Goal: Task Accomplishment & Management: Manage account settings

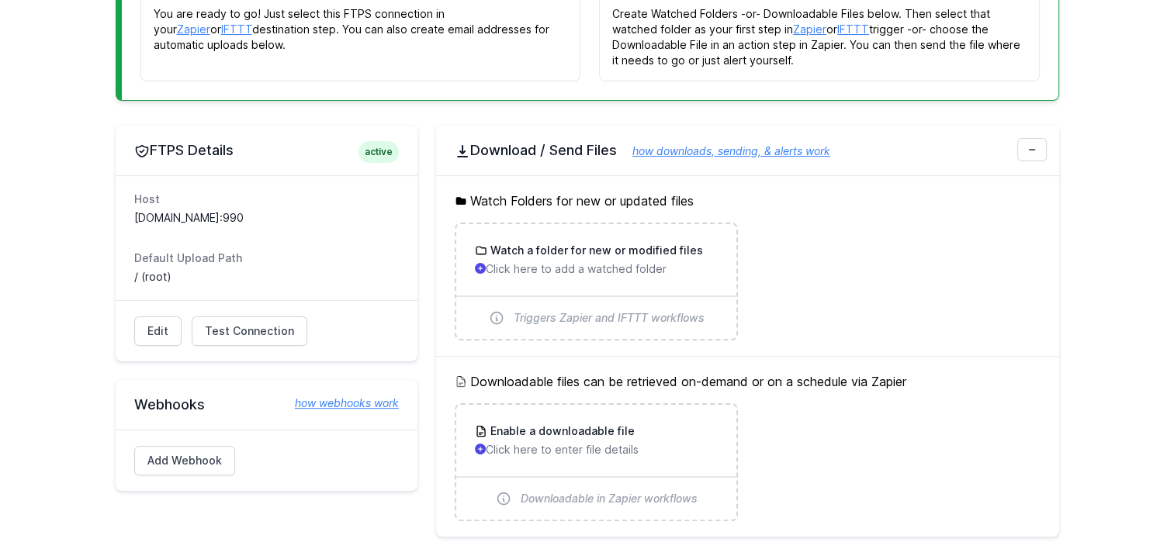
scroll to position [310, 0]
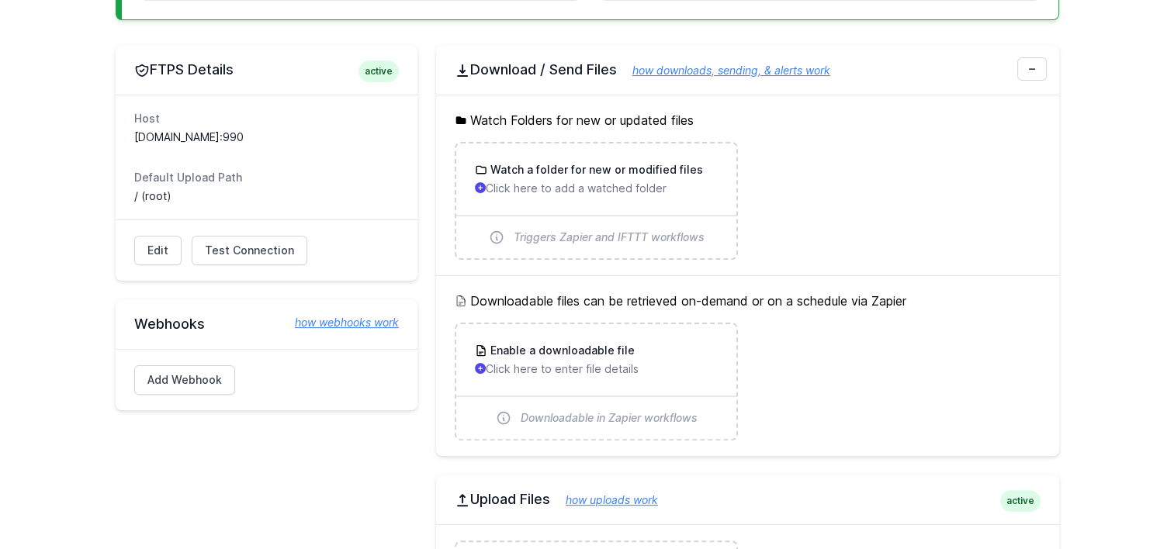
scroll to position [388, 0]
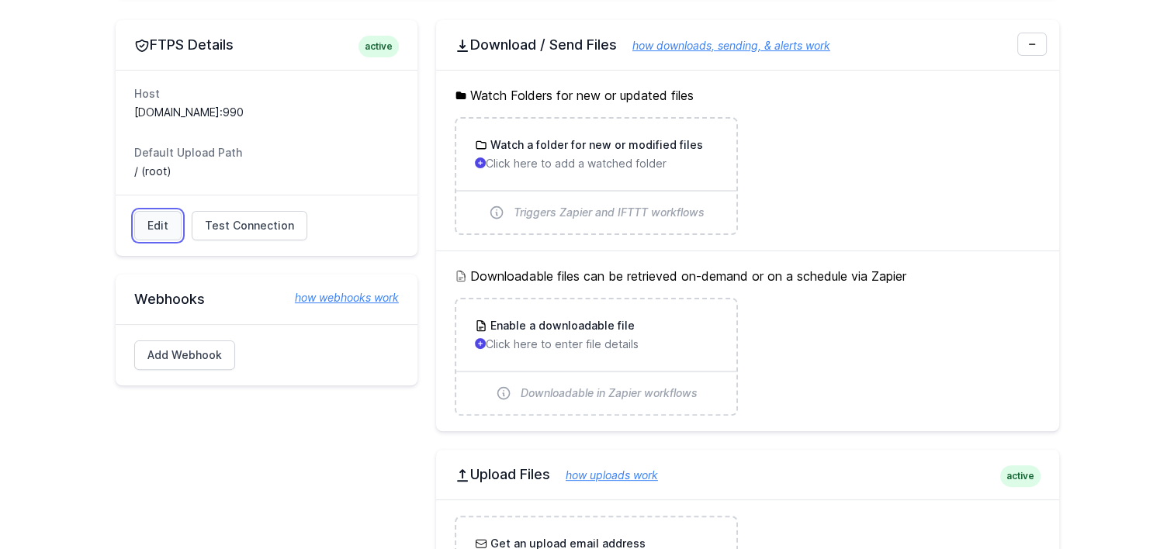
click at [161, 230] on link "Edit" at bounding box center [157, 225] width 47 height 29
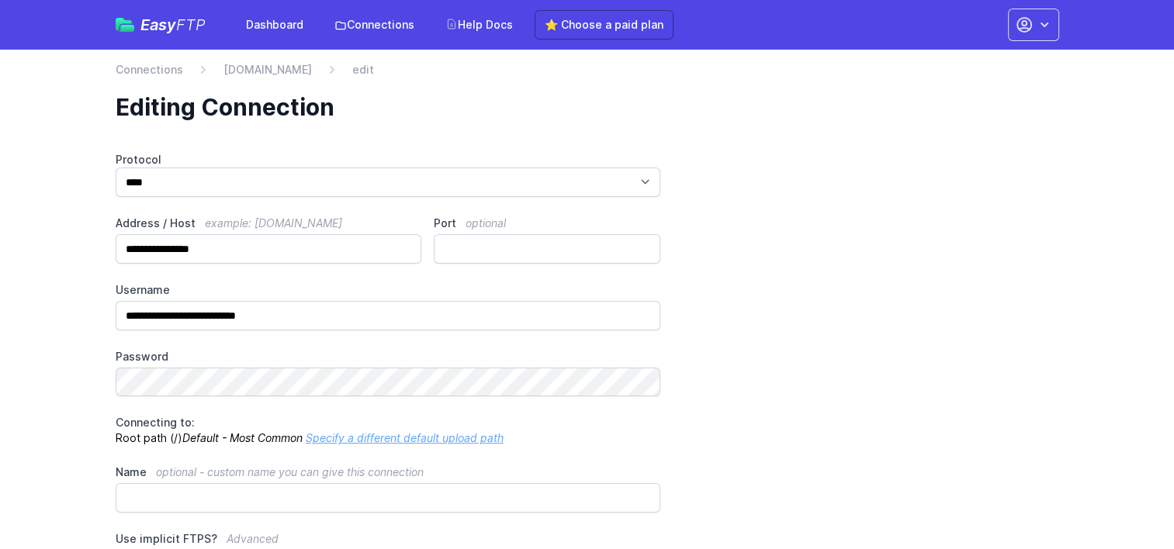
click at [738, 184] on div "**********" at bounding box center [588, 410] width 944 height 516
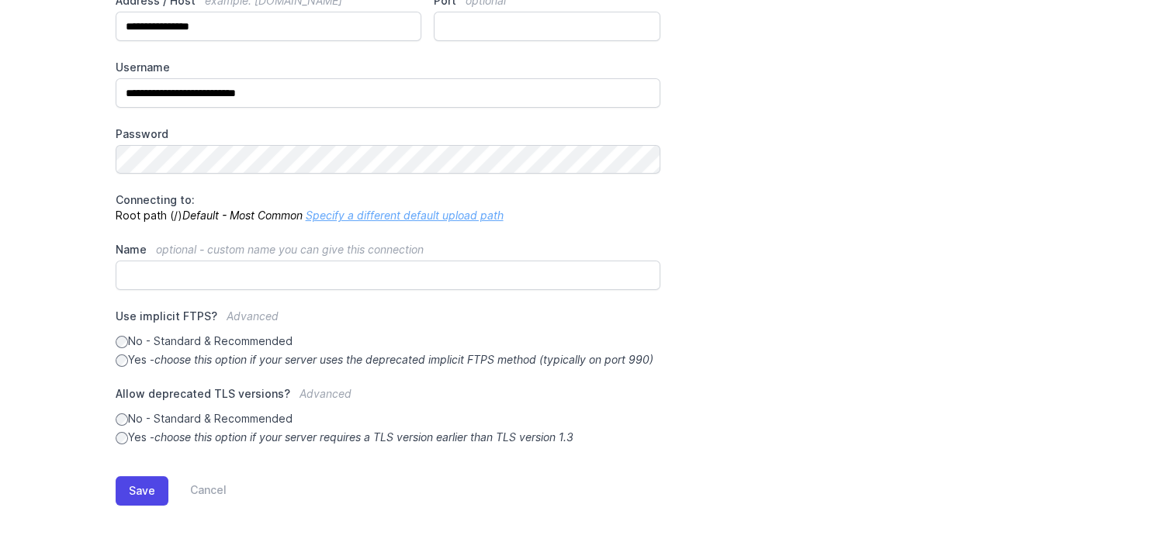
scroll to position [237, 0]
click at [147, 502] on button "Save" at bounding box center [142, 491] width 53 height 29
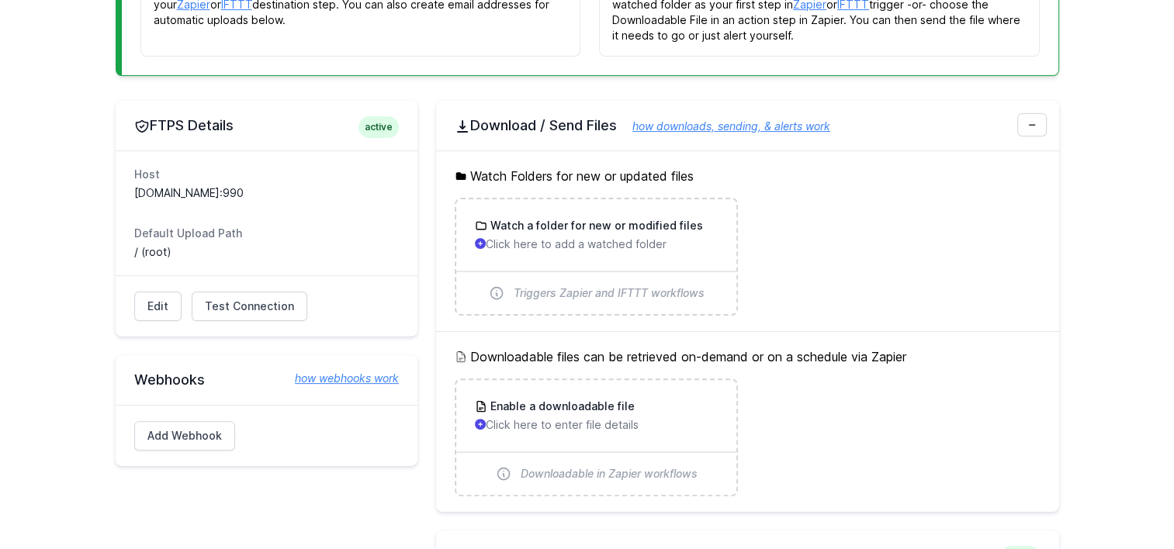
scroll to position [388, 0]
click at [242, 287] on div "Edit Test Connection Results Please address issues below and test again. Contac…" at bounding box center [267, 304] width 302 height 61
click at [245, 297] on span "Test Connection" at bounding box center [249, 305] width 89 height 16
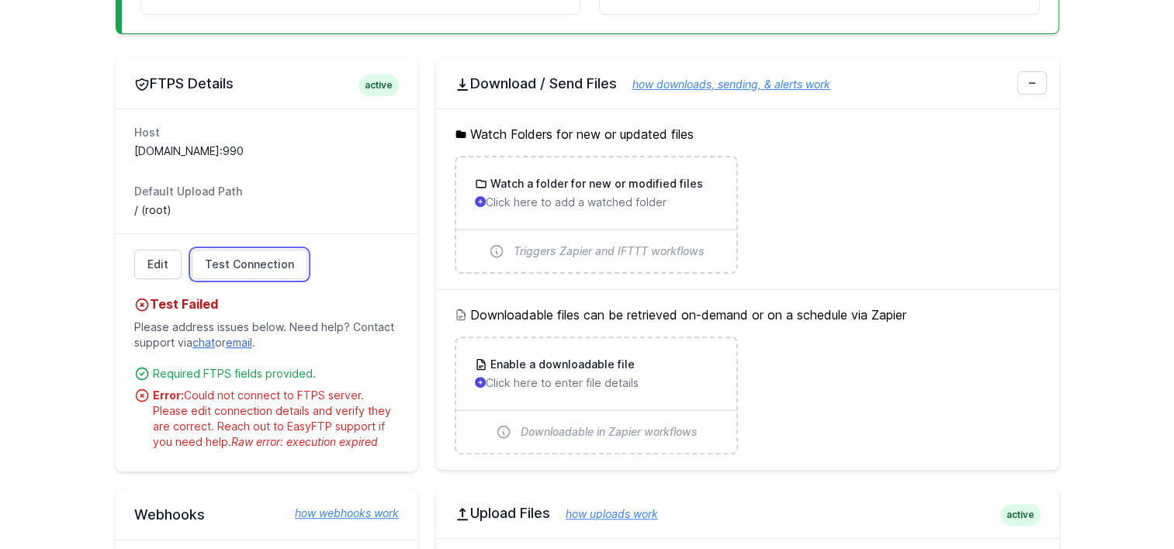
scroll to position [543, 0]
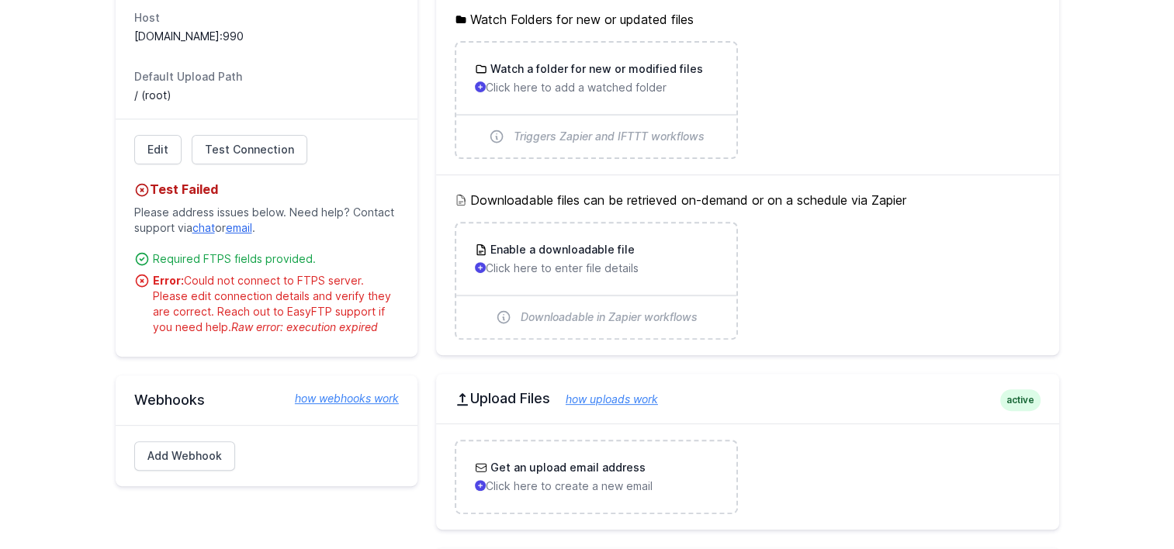
click at [344, 80] on dt "Default Upload Path" at bounding box center [266, 77] width 265 height 16
click at [264, 43] on dl "Host sftp.sgch.com.au:990 Default Upload Path / (root)" at bounding box center [266, 56] width 265 height 93
click at [151, 149] on link "Edit" at bounding box center [157, 149] width 47 height 29
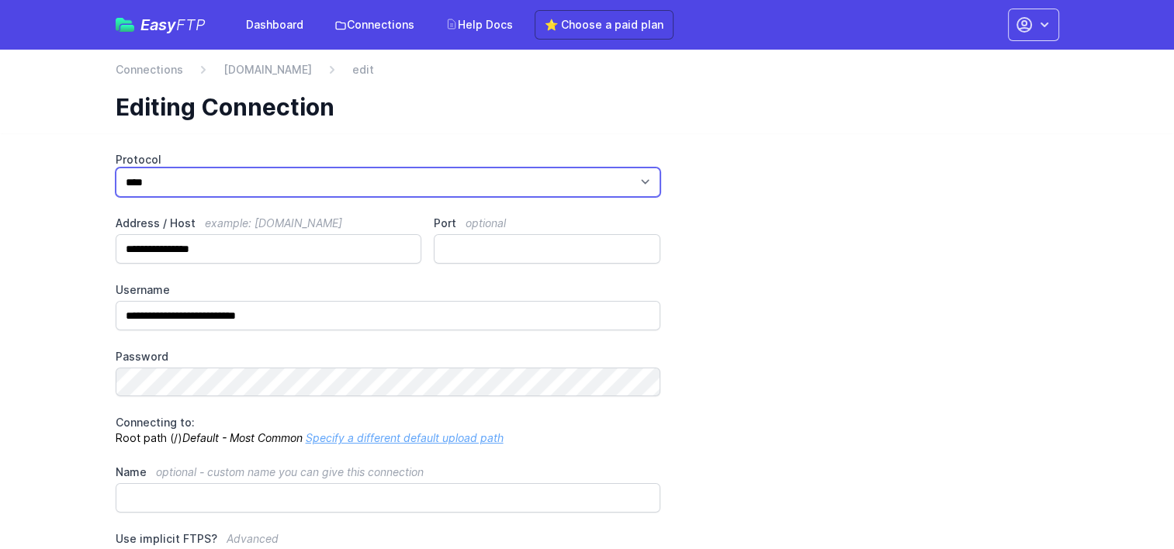
click at [206, 176] on select "*** **** ****" at bounding box center [389, 182] width 546 height 29
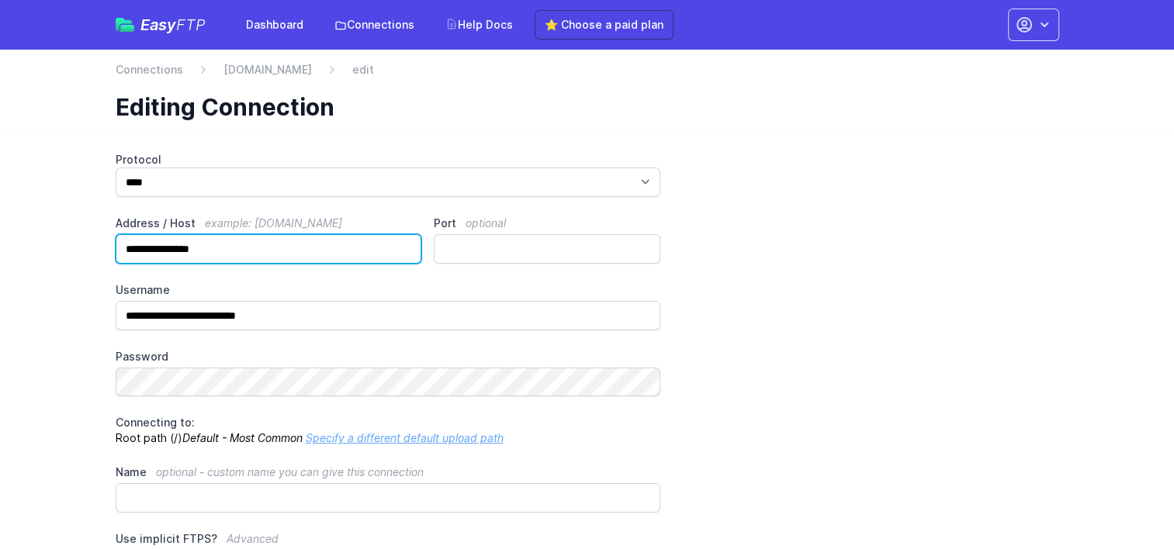
click at [190, 258] on input "**********" at bounding box center [269, 248] width 307 height 29
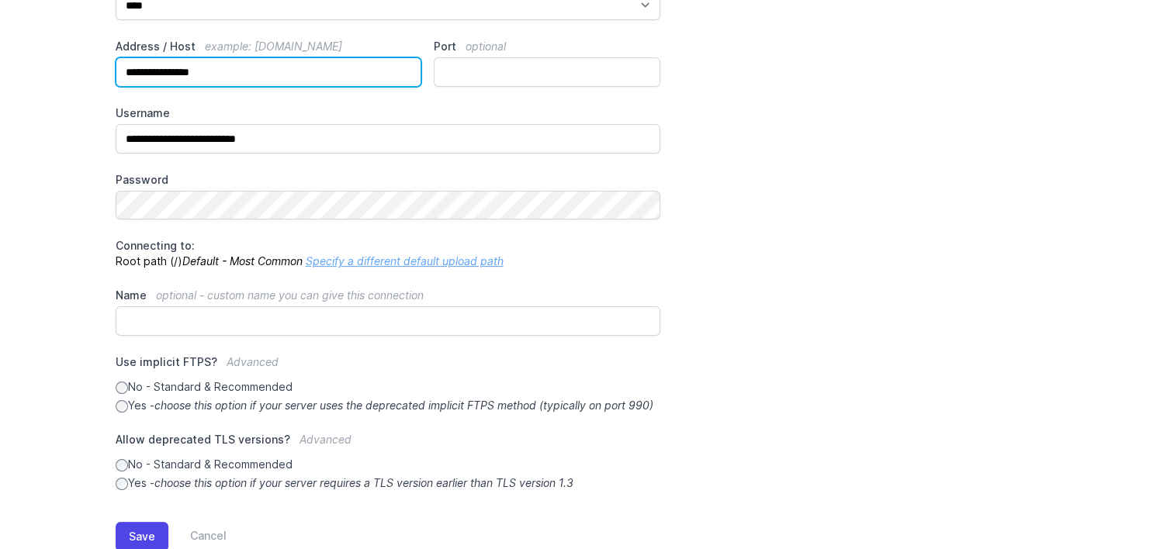
scroll to position [81, 0]
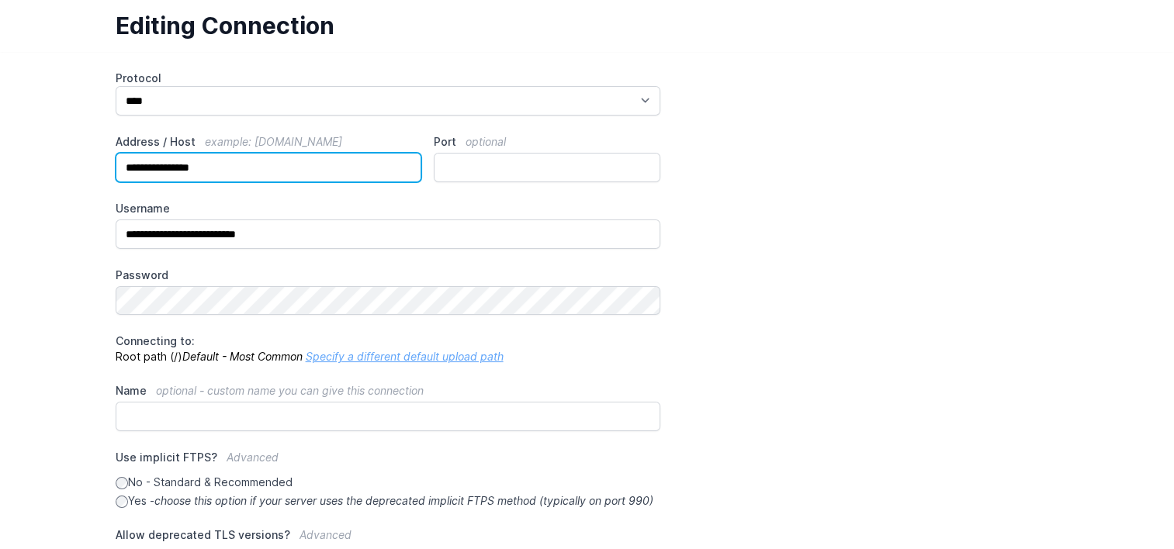
click at [314, 154] on input "**********" at bounding box center [269, 167] width 307 height 29
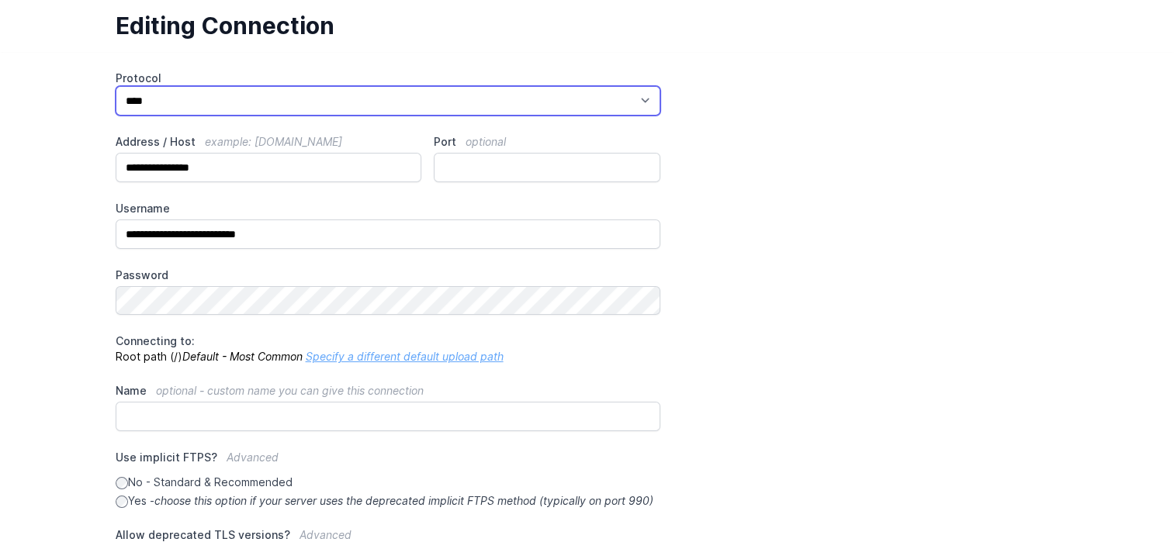
drag, startPoint x: 485, startPoint y: 99, endPoint x: 421, endPoint y: 114, distance: 65.3
click at [485, 99] on select "*** **** ****" at bounding box center [389, 100] width 546 height 29
click at [116, 86] on select "*** **** ****" at bounding box center [389, 100] width 546 height 29
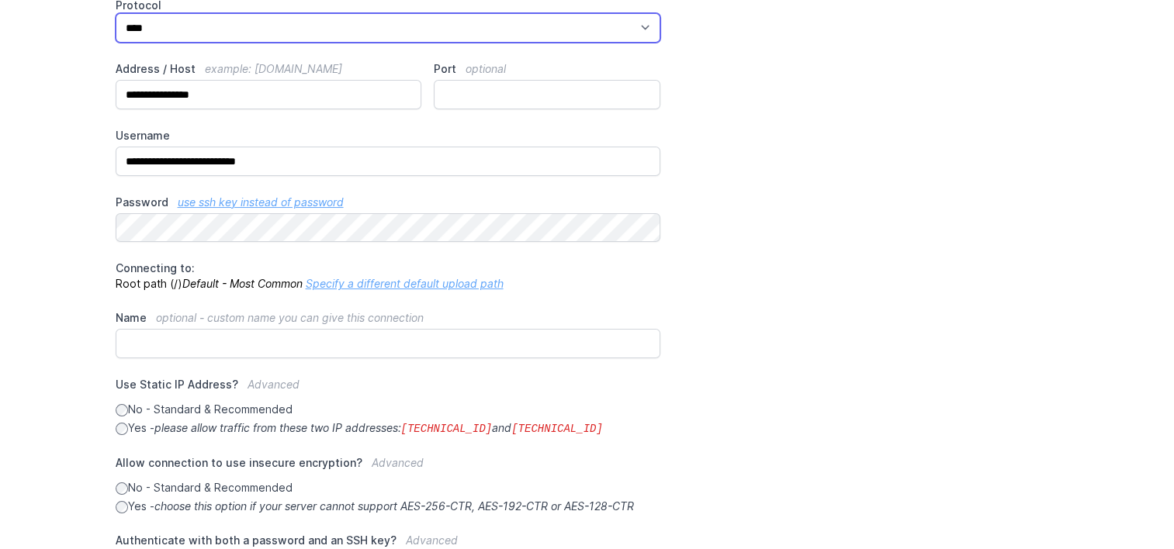
scroll to position [314, 0]
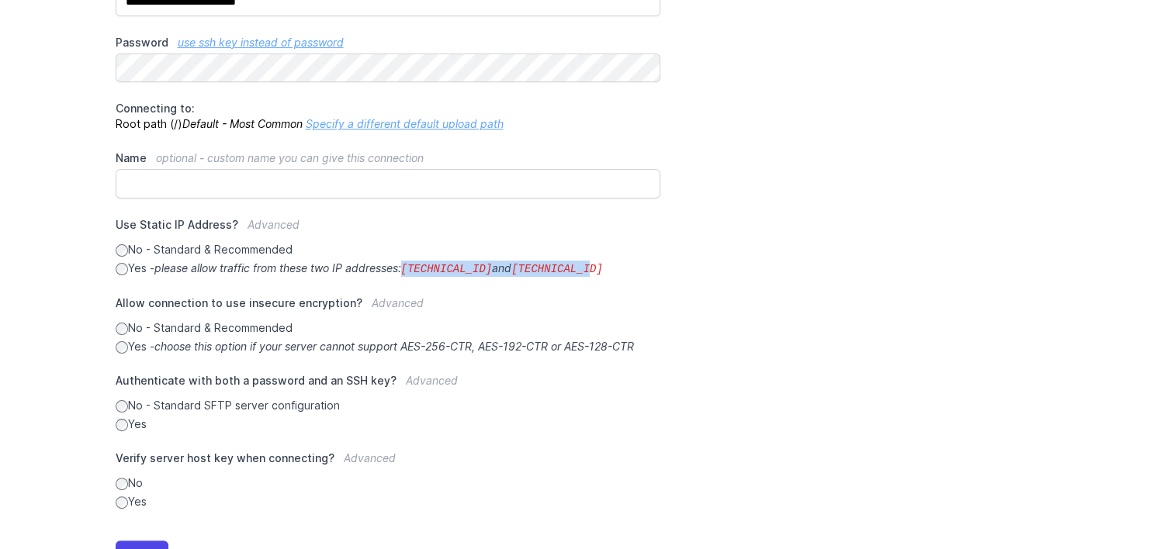
drag, startPoint x: 411, startPoint y: 268, endPoint x: 588, endPoint y: 262, distance: 176.3
click at [588, 262] on label "Yes - please allow traffic from these two IP addresses: 34.238.108.61 and 34.23…" at bounding box center [389, 269] width 546 height 16
copy icon "34.238.108.61 and 34.239.17.55"
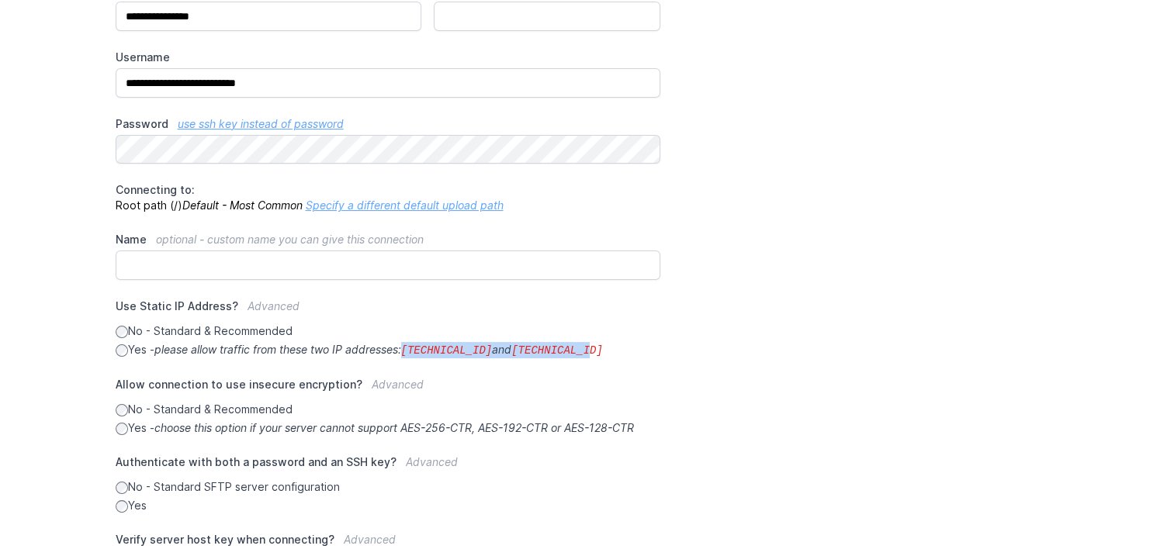
scroll to position [0, 0]
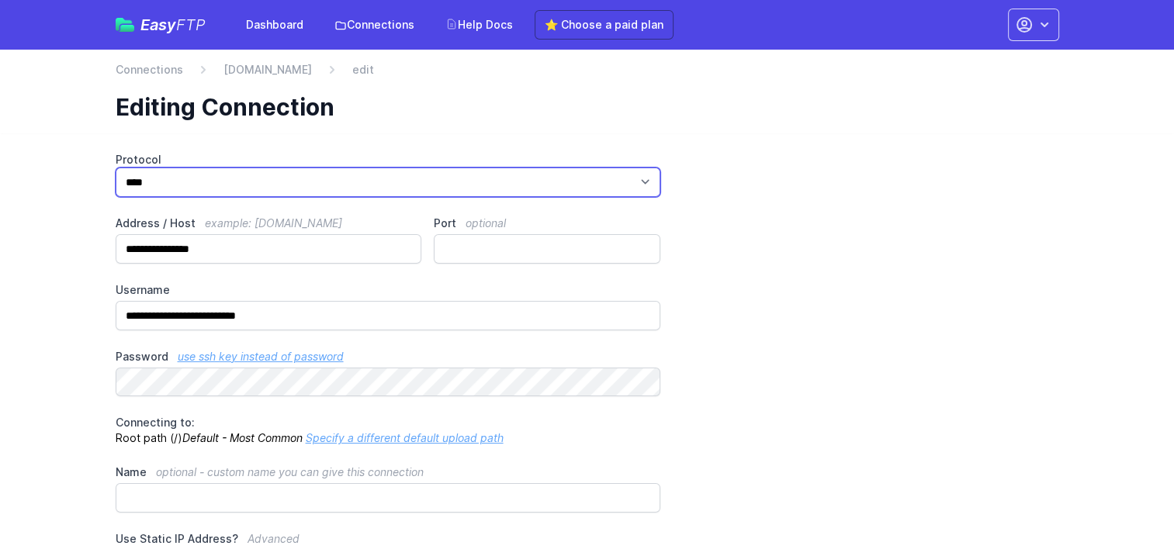
click at [347, 189] on select "*** **** ****" at bounding box center [389, 182] width 546 height 29
select select "****"
click at [116, 168] on select "*** **** ****" at bounding box center [389, 182] width 546 height 29
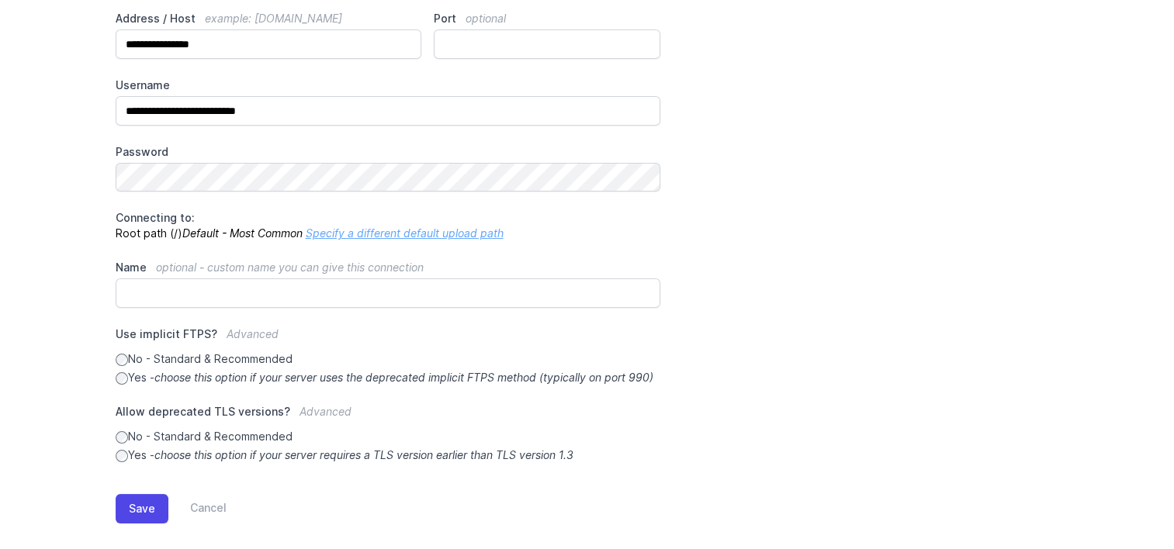
scroll to position [237, 0]
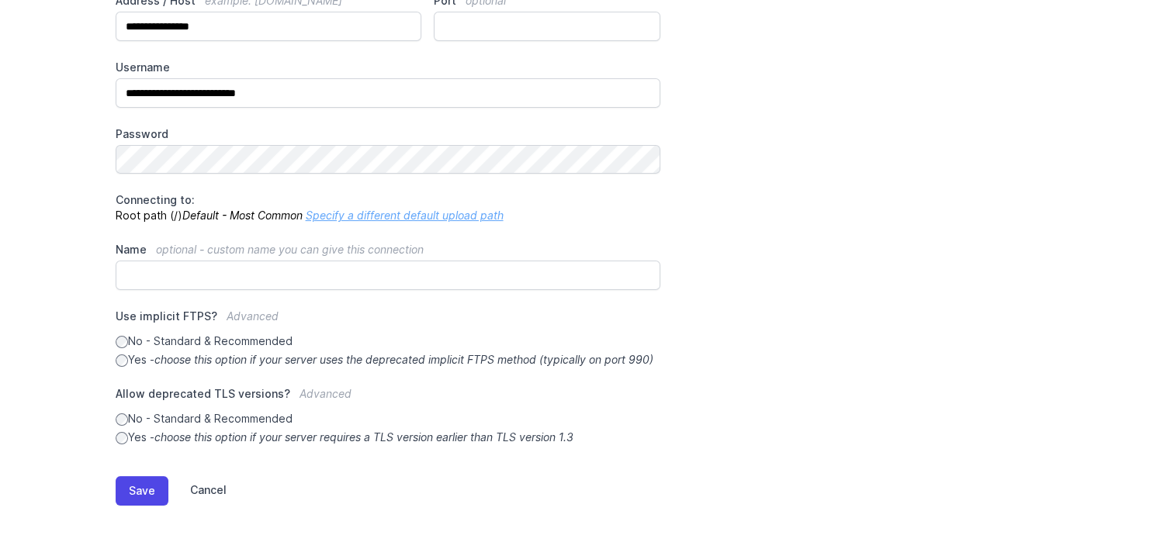
click at [212, 483] on link "Cancel" at bounding box center [197, 491] width 58 height 29
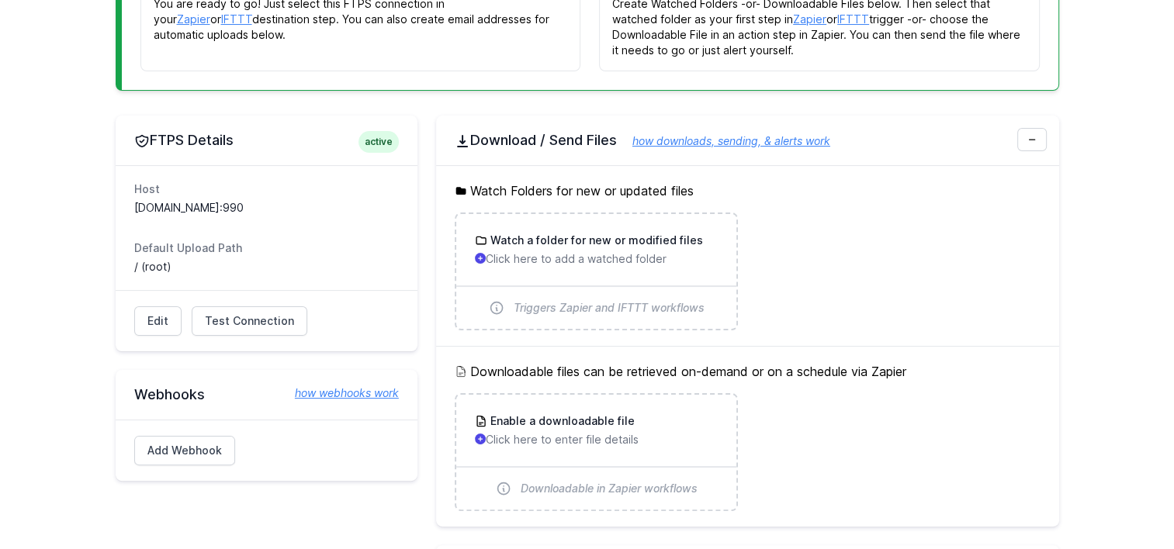
scroll to position [310, 0]
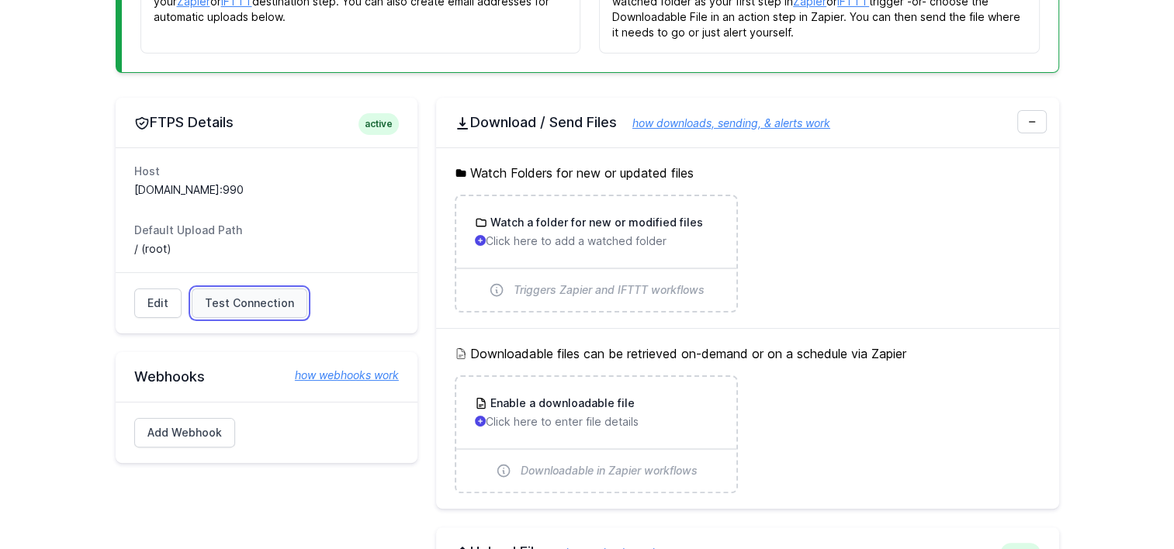
click at [251, 303] on span "Test Connection" at bounding box center [249, 304] width 89 height 16
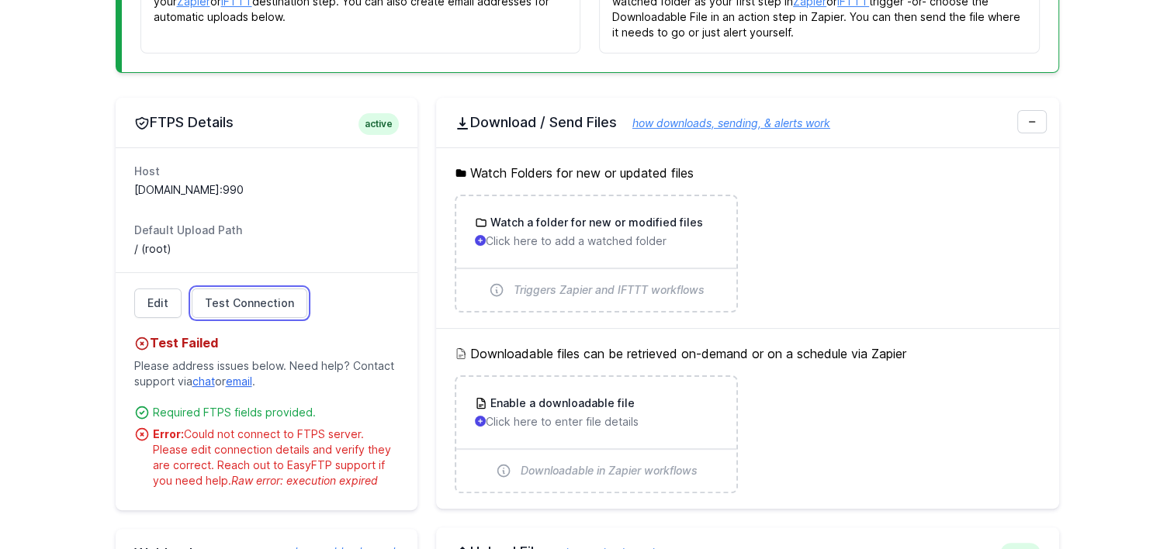
scroll to position [388, 0]
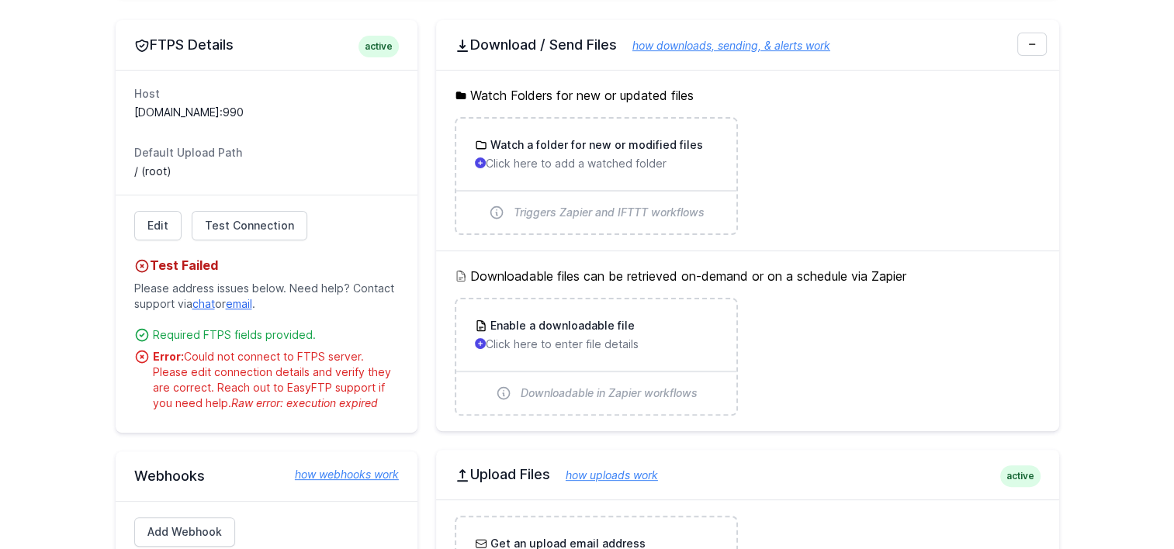
click at [31, 185] on main "You did it! What's next? Click the Test Connection button below to verify the s…" at bounding box center [587, 267] width 1174 height 1041
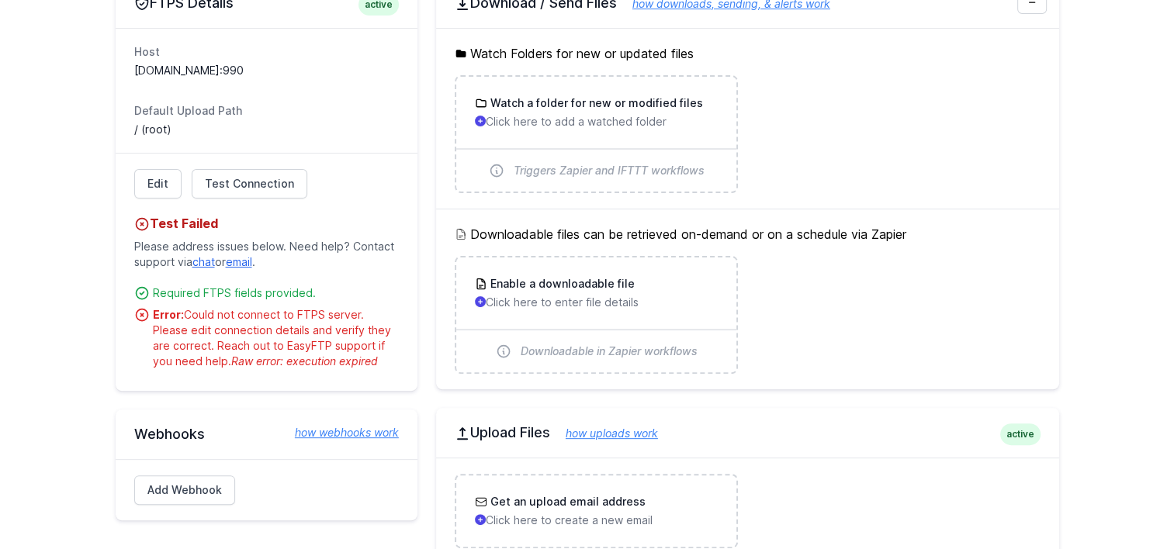
scroll to position [466, 0]
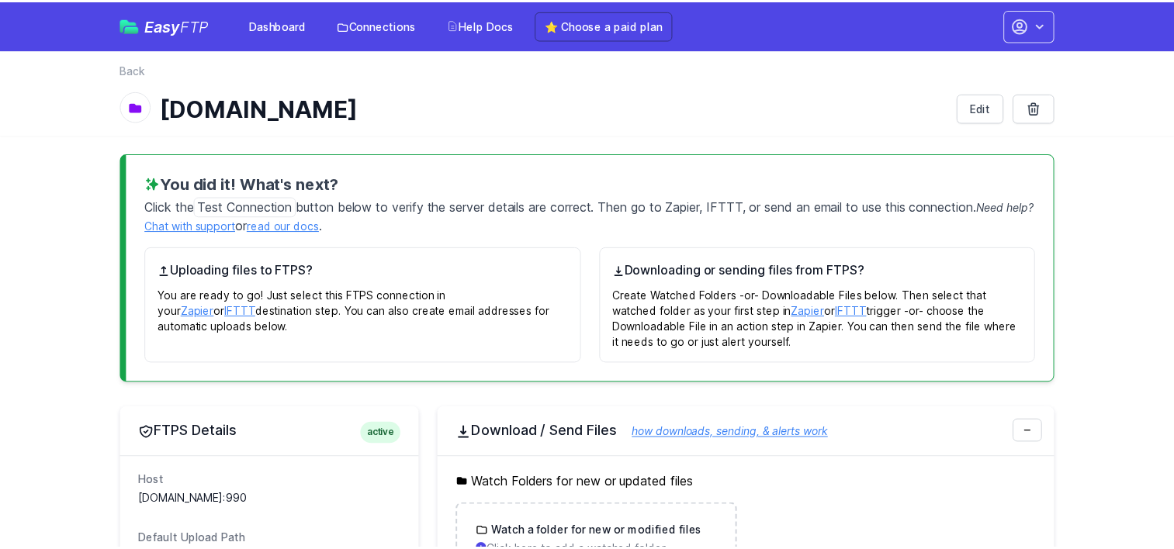
scroll to position [466, 0]
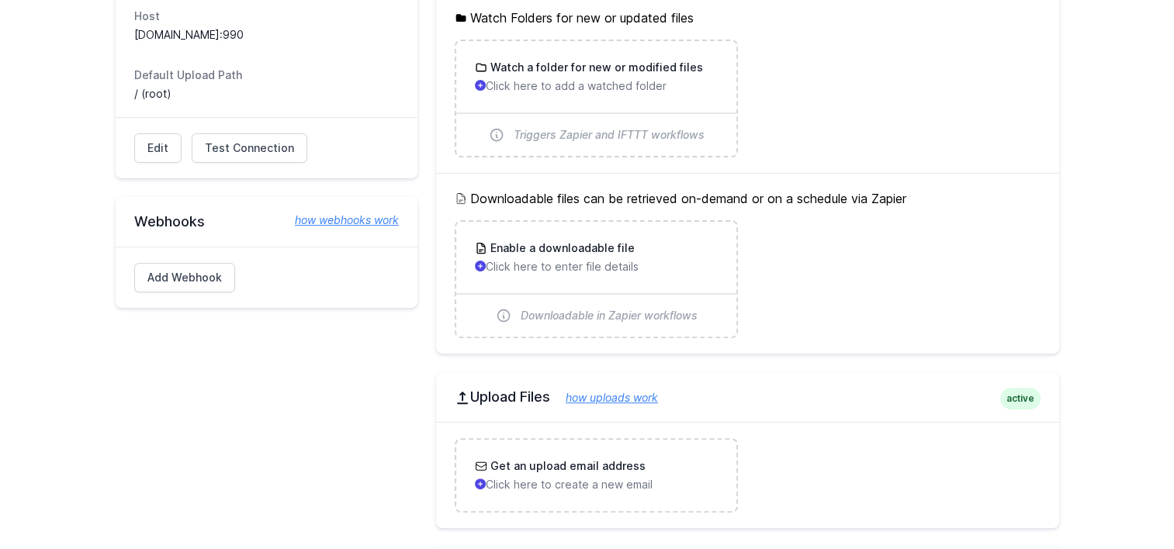
click at [341, 347] on div "FTPS Details active Host [DOMAIN_NAME]:990 Default Upload Path / (root) Edit Te…" at bounding box center [267, 317] width 302 height 749
click at [251, 144] on span "Test Connection" at bounding box center [249, 148] width 89 height 16
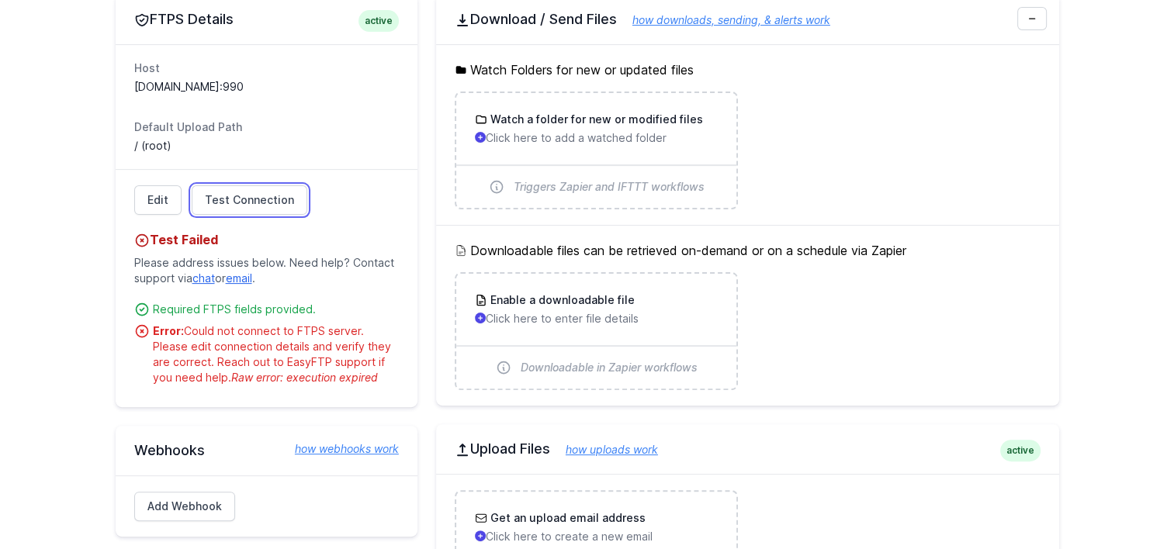
scroll to position [388, 0]
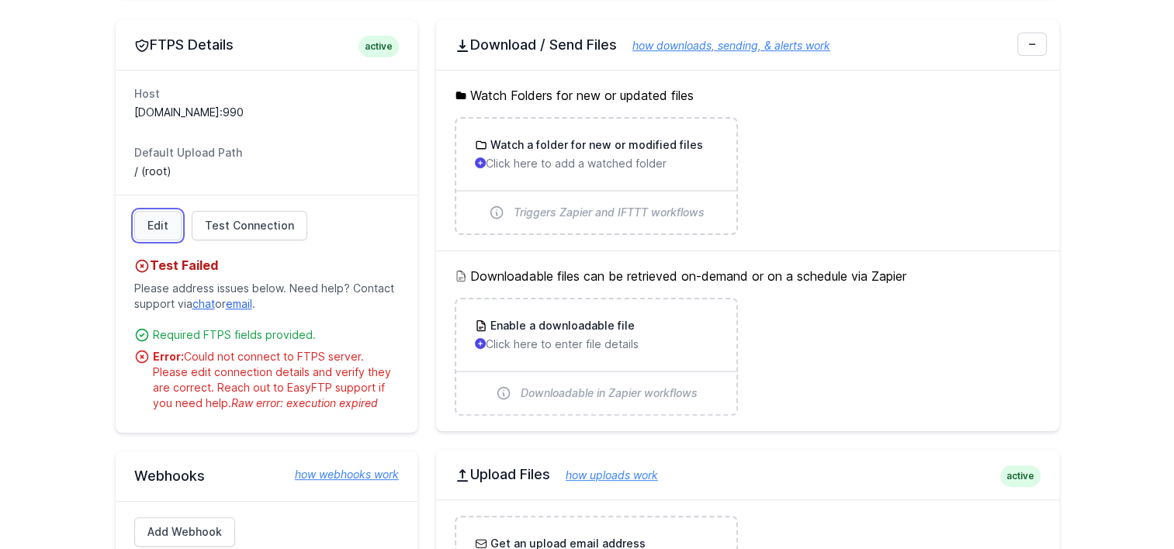
click at [135, 225] on link "Edit" at bounding box center [157, 225] width 47 height 29
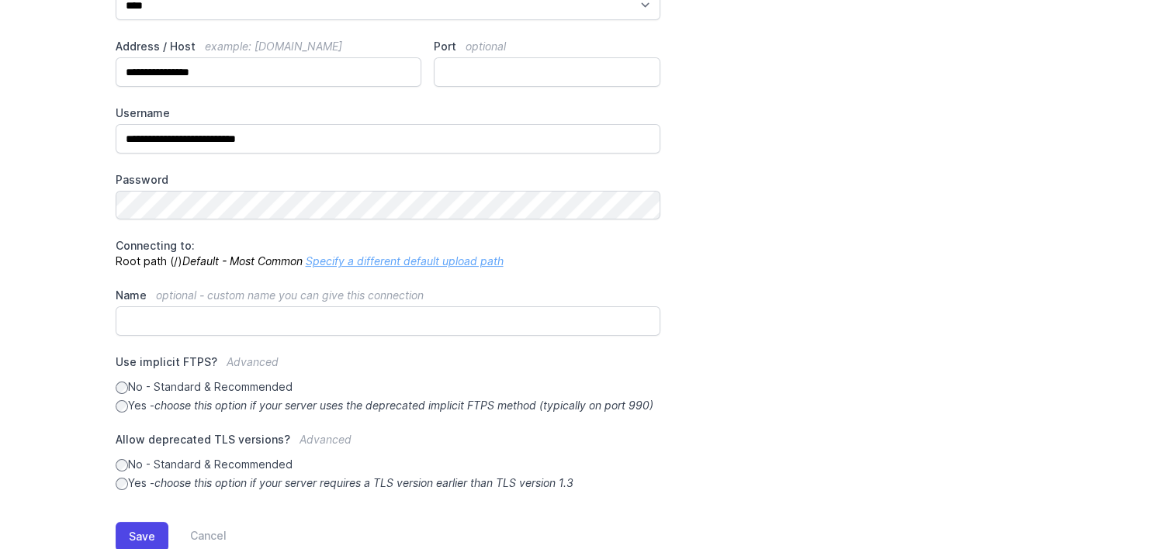
scroll to position [81, 0]
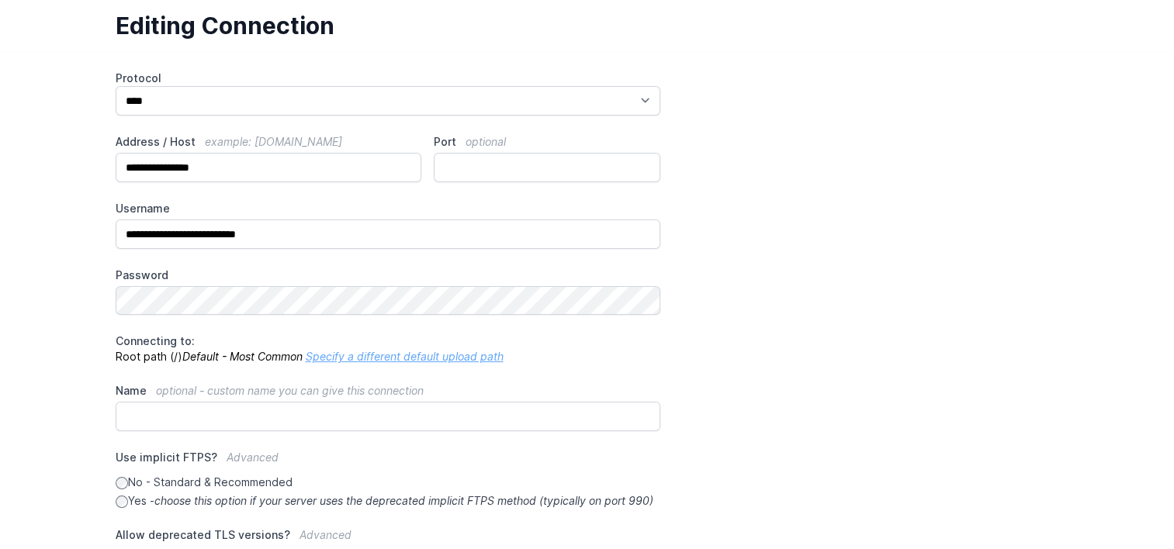
click at [57, 232] on main "**********" at bounding box center [587, 371] width 1174 height 639
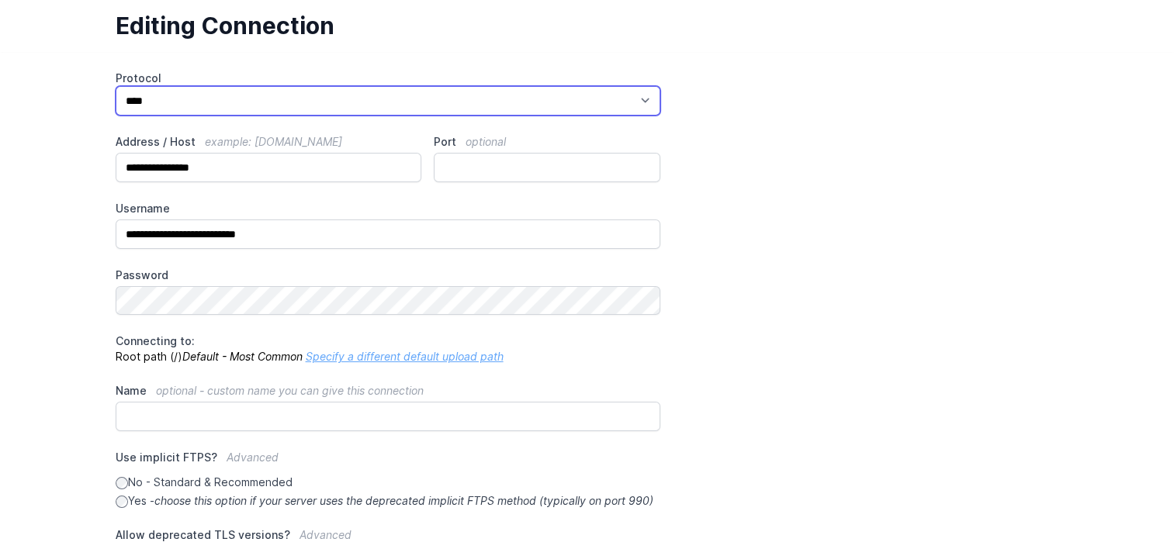
click at [162, 100] on select "*** **** ****" at bounding box center [389, 100] width 546 height 29
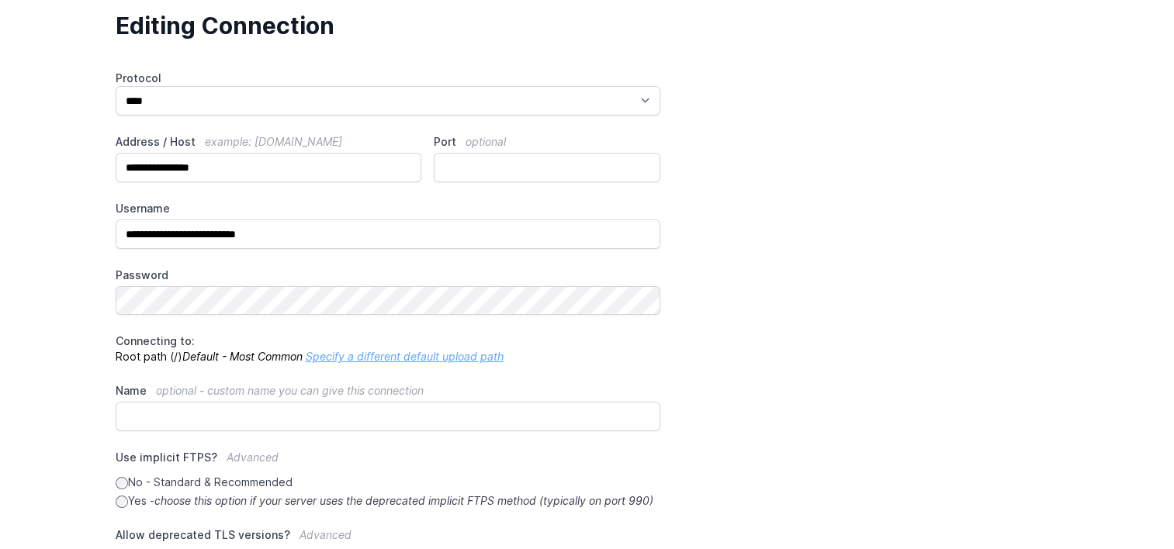
click at [97, 76] on div "**********" at bounding box center [587, 371] width 993 height 639
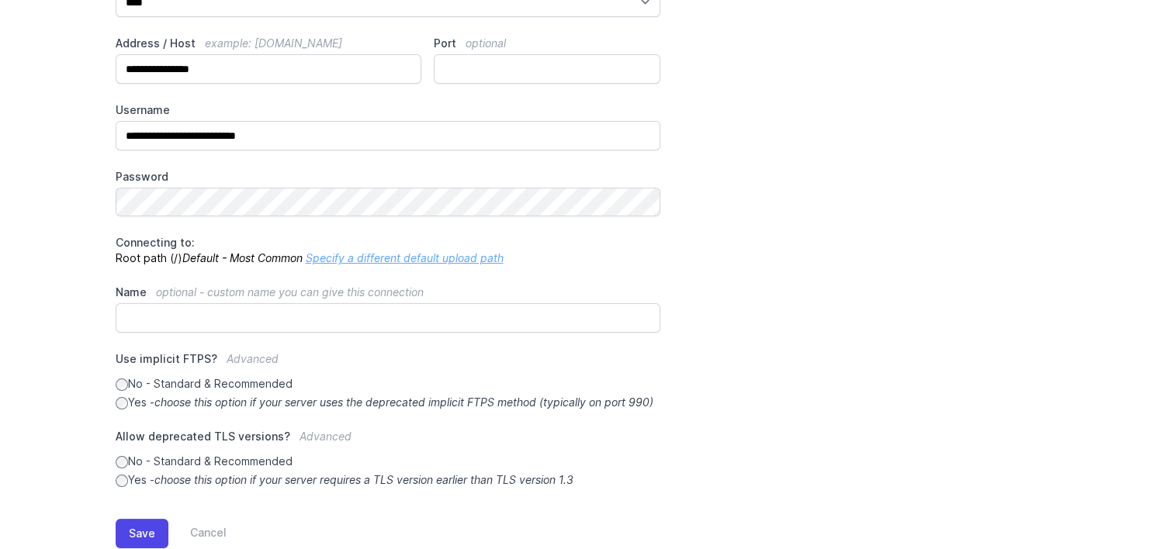
scroll to position [237, 0]
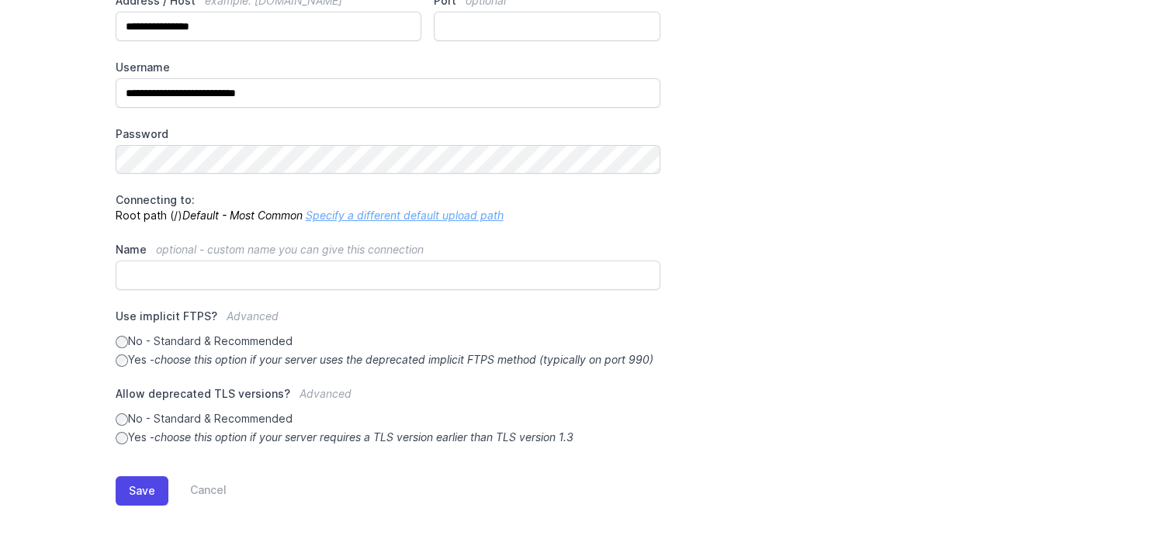
click at [210, 442] on icon "choose this option if your server requires a TLS version earlier than TLS versi…" at bounding box center [363, 437] width 419 height 13
click at [152, 481] on button "Save" at bounding box center [142, 491] width 53 height 29
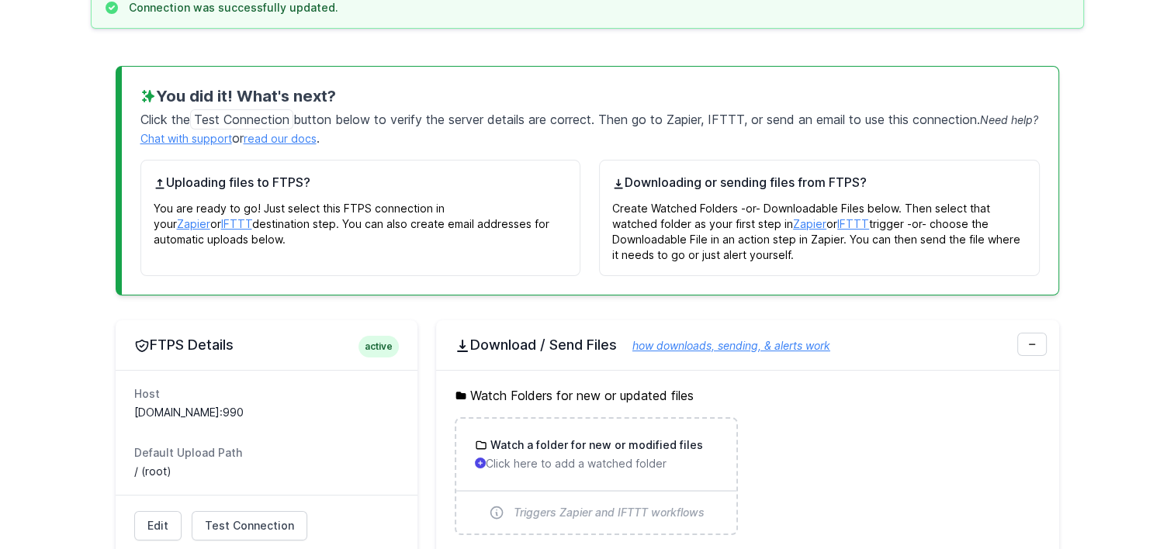
scroll to position [233, 0]
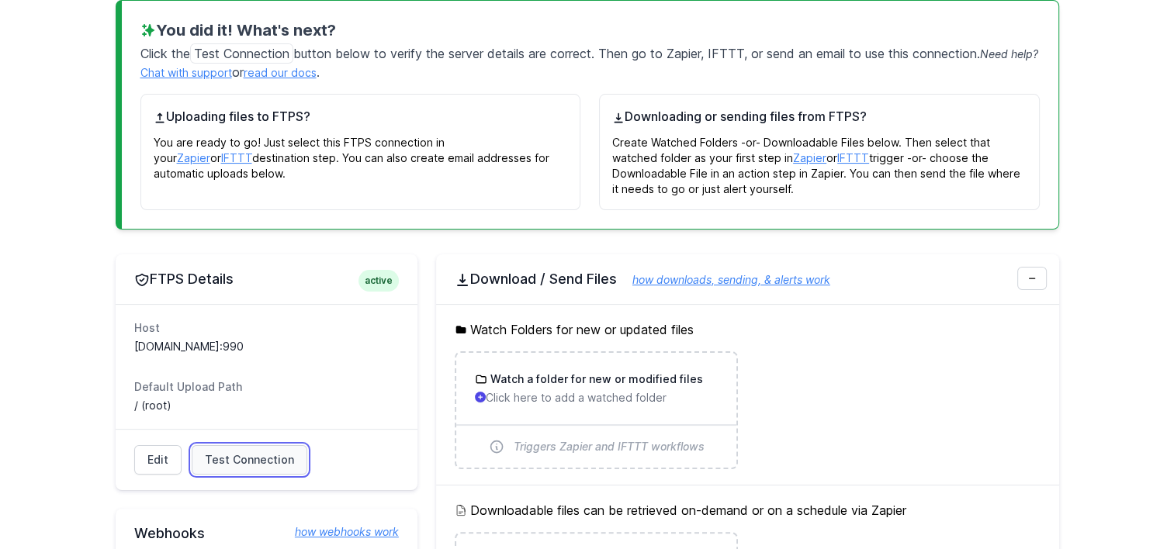
click at [236, 445] on link "Test Connection" at bounding box center [250, 459] width 116 height 29
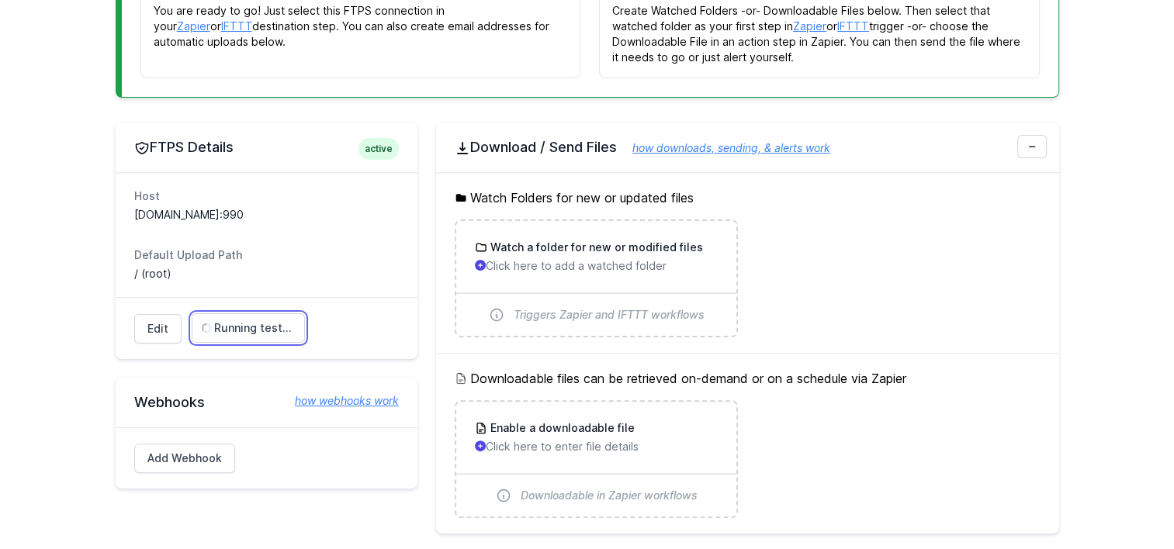
scroll to position [388, 0]
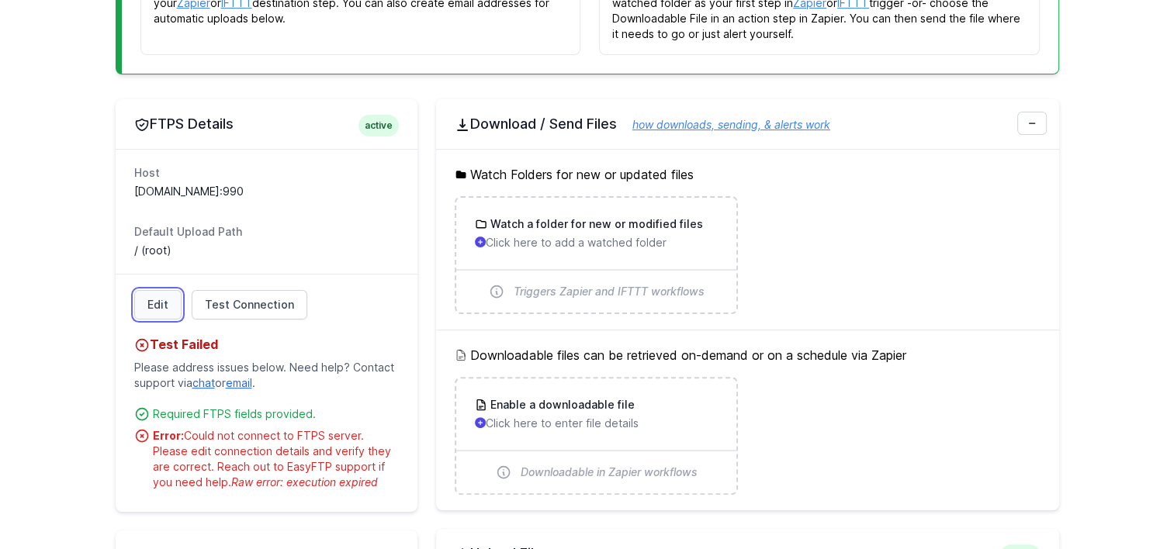
click at [161, 292] on link "Edit" at bounding box center [157, 304] width 47 height 29
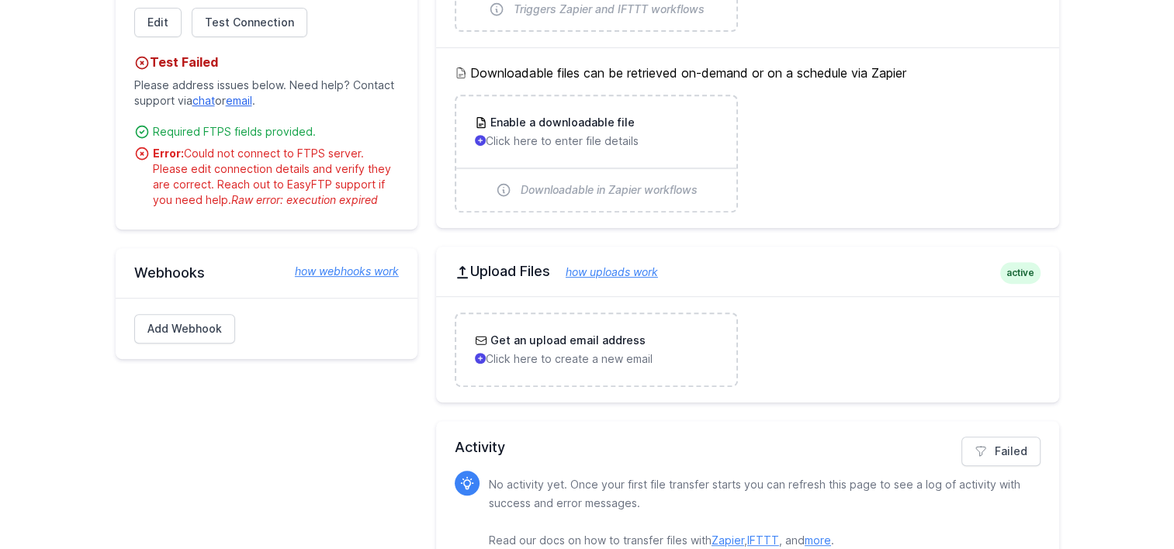
scroll to position [699, 0]
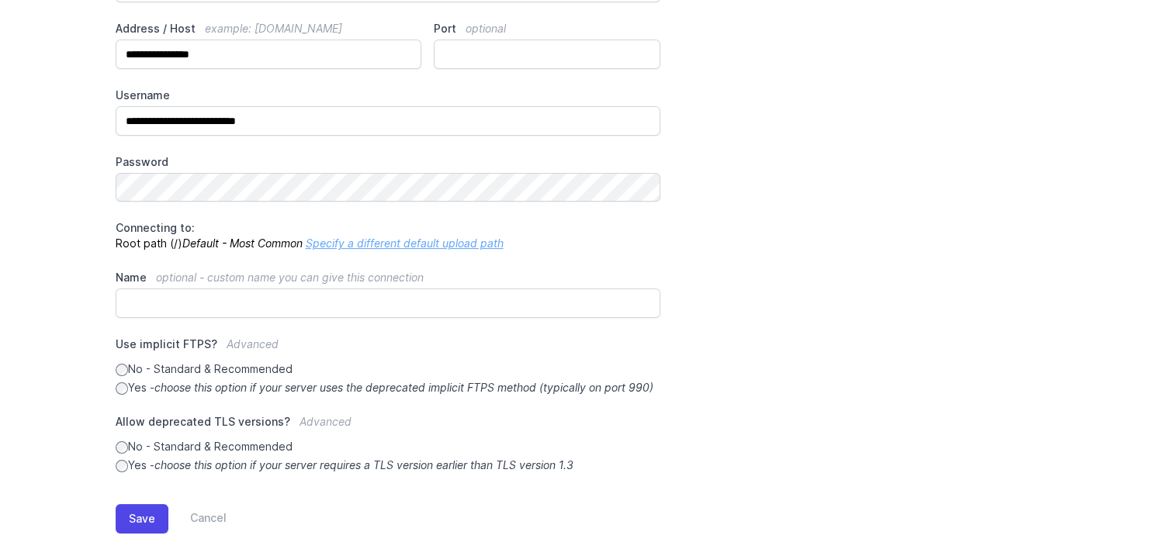
scroll to position [233, 0]
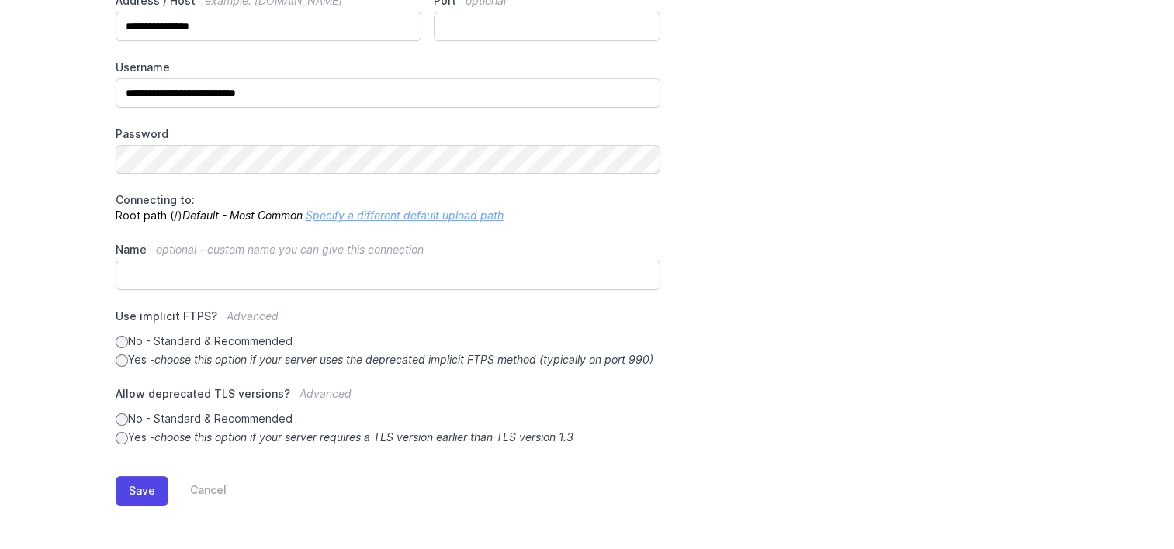
click at [176, 334] on label "No - Standard & Recommended" at bounding box center [389, 342] width 546 height 16
click at [50, 307] on main "**********" at bounding box center [587, 230] width 1174 height 639
click at [172, 427] on label "No - Standard & Recommended" at bounding box center [389, 419] width 546 height 16
click at [149, 482] on button "Save" at bounding box center [142, 491] width 53 height 29
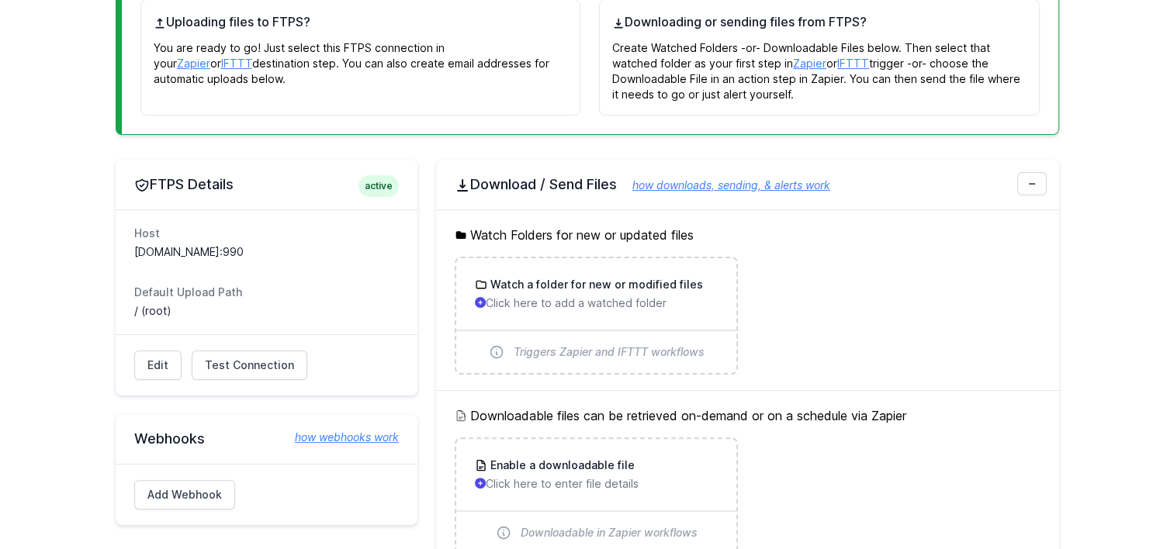
scroll to position [388, 0]
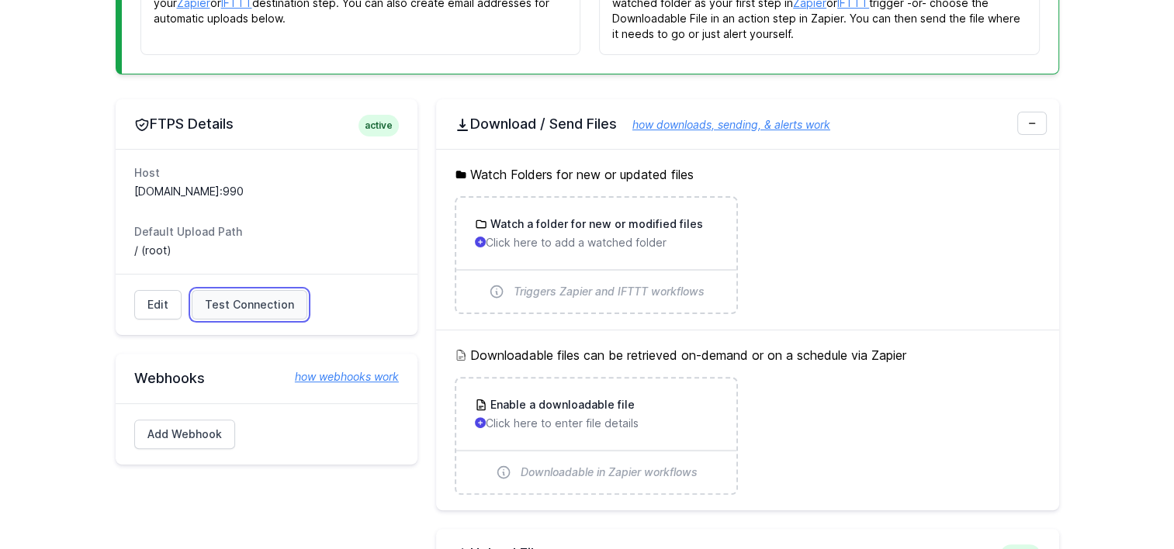
click at [252, 306] on span "Test Connection" at bounding box center [249, 305] width 89 height 16
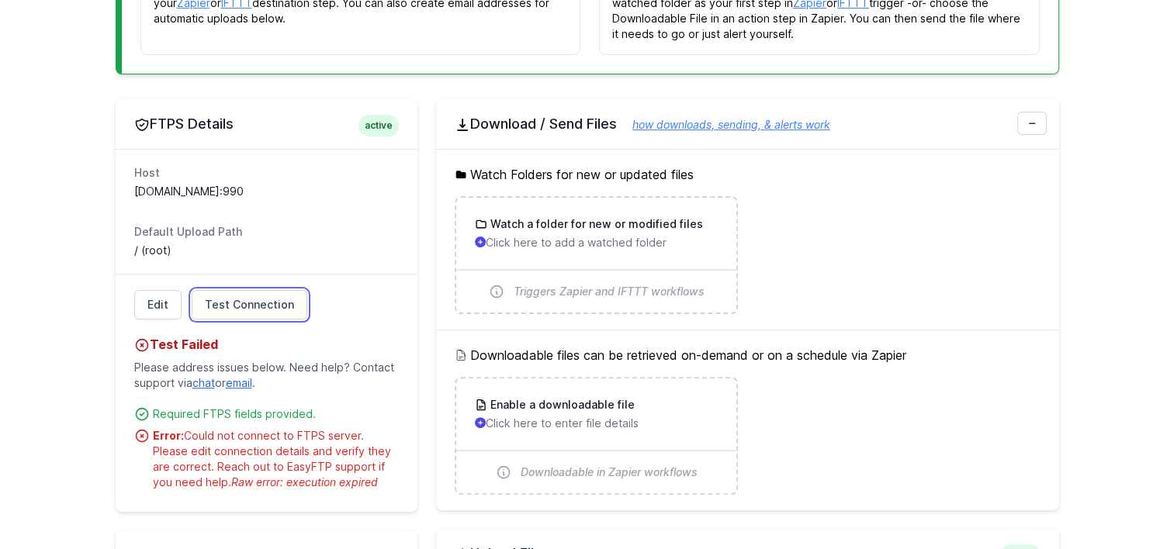
scroll to position [233, 0]
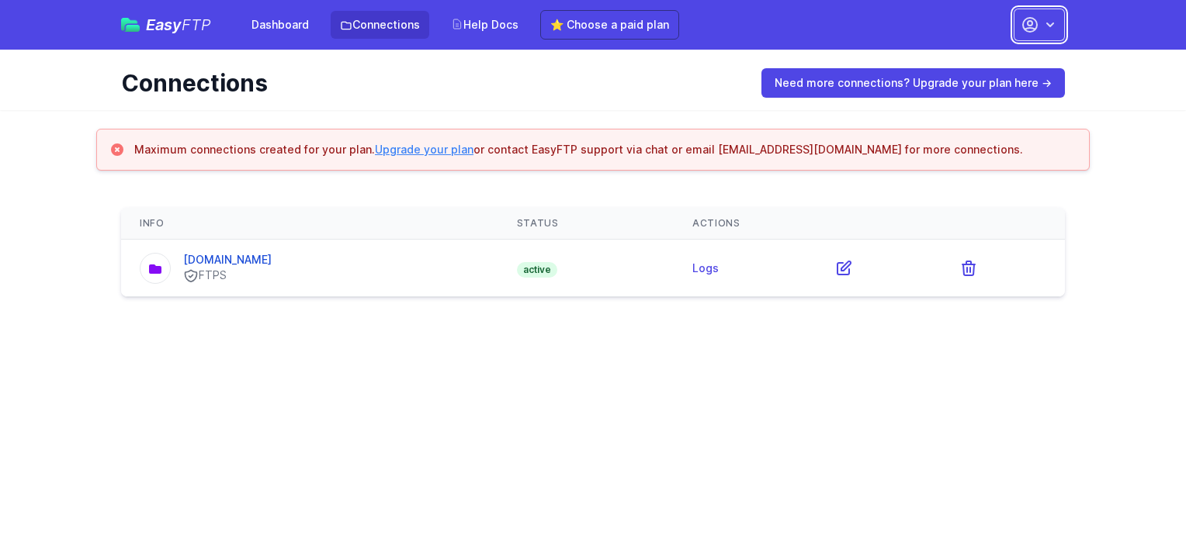
click at [1031, 26] on icon "button" at bounding box center [1030, 25] width 19 height 19
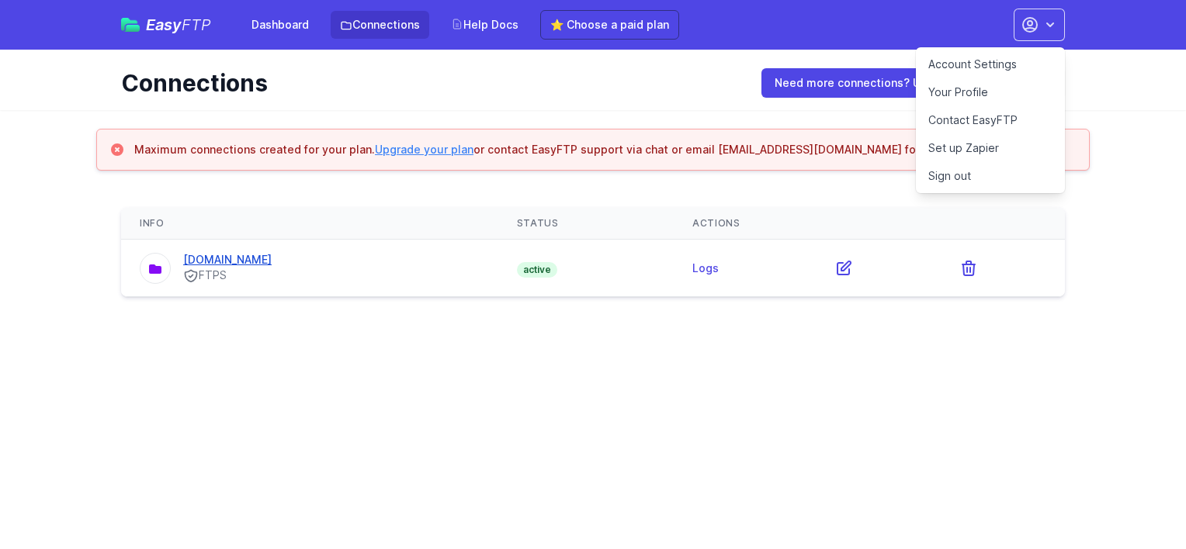
click at [255, 261] on link "[DOMAIN_NAME]" at bounding box center [227, 259] width 88 height 13
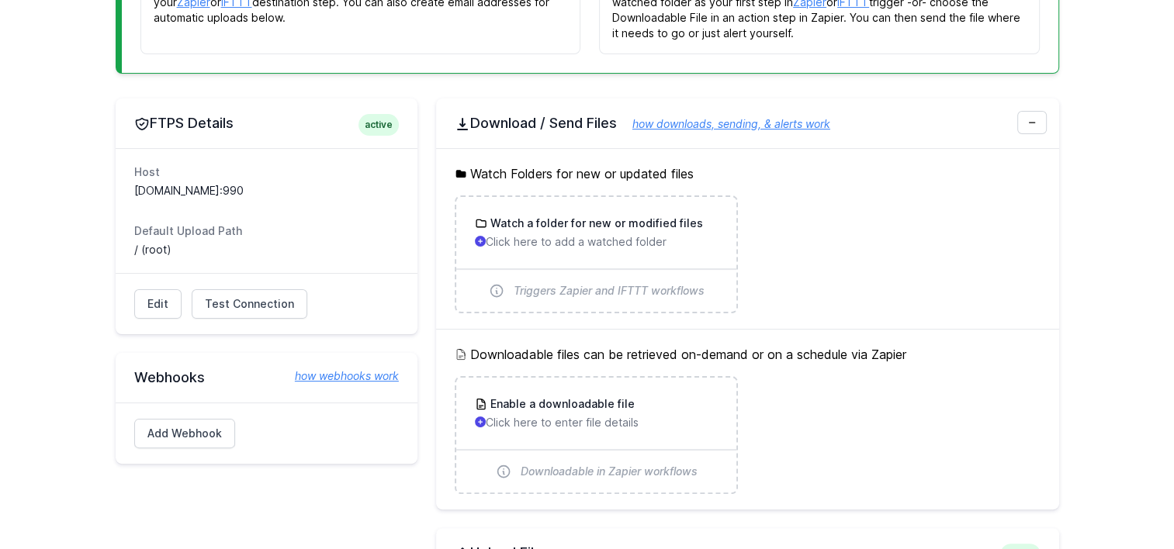
scroll to position [310, 0]
click at [261, 303] on span "Test Connection" at bounding box center [249, 304] width 89 height 16
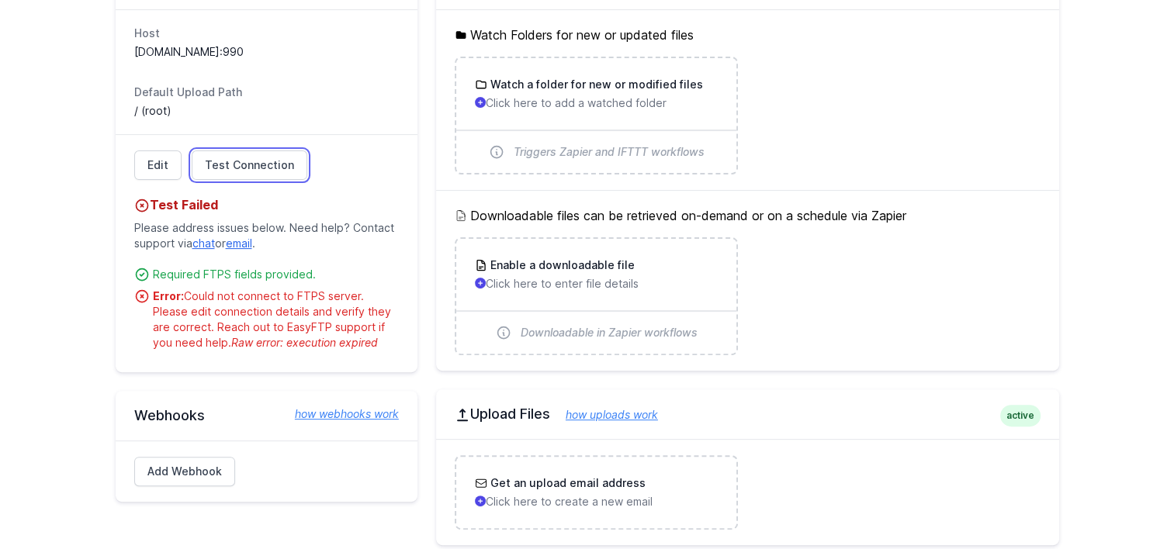
scroll to position [622, 0]
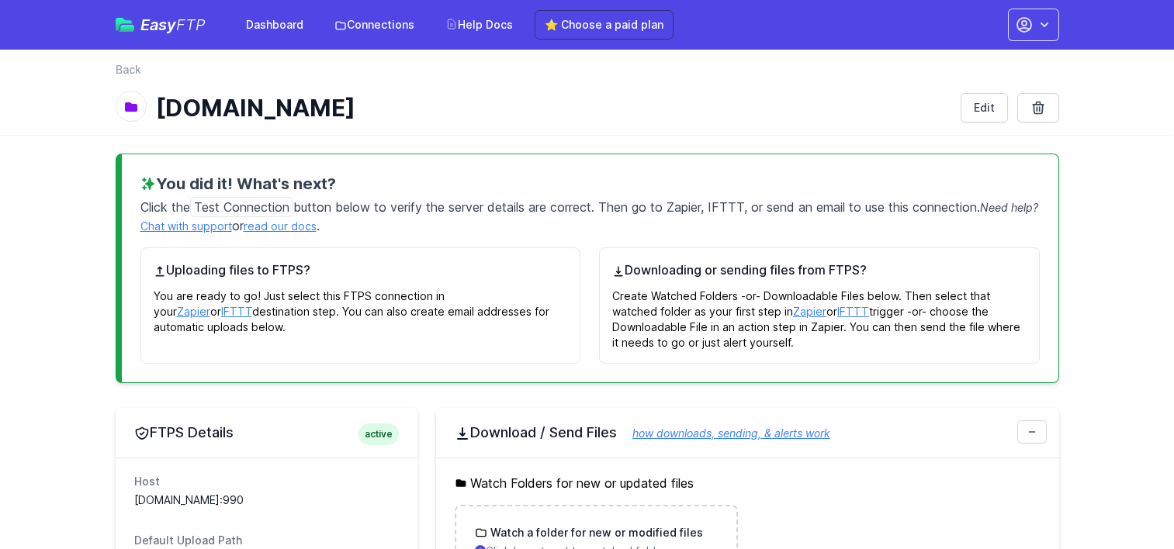
scroll to position [622, 0]
